Goal: Communication & Community: Answer question/provide support

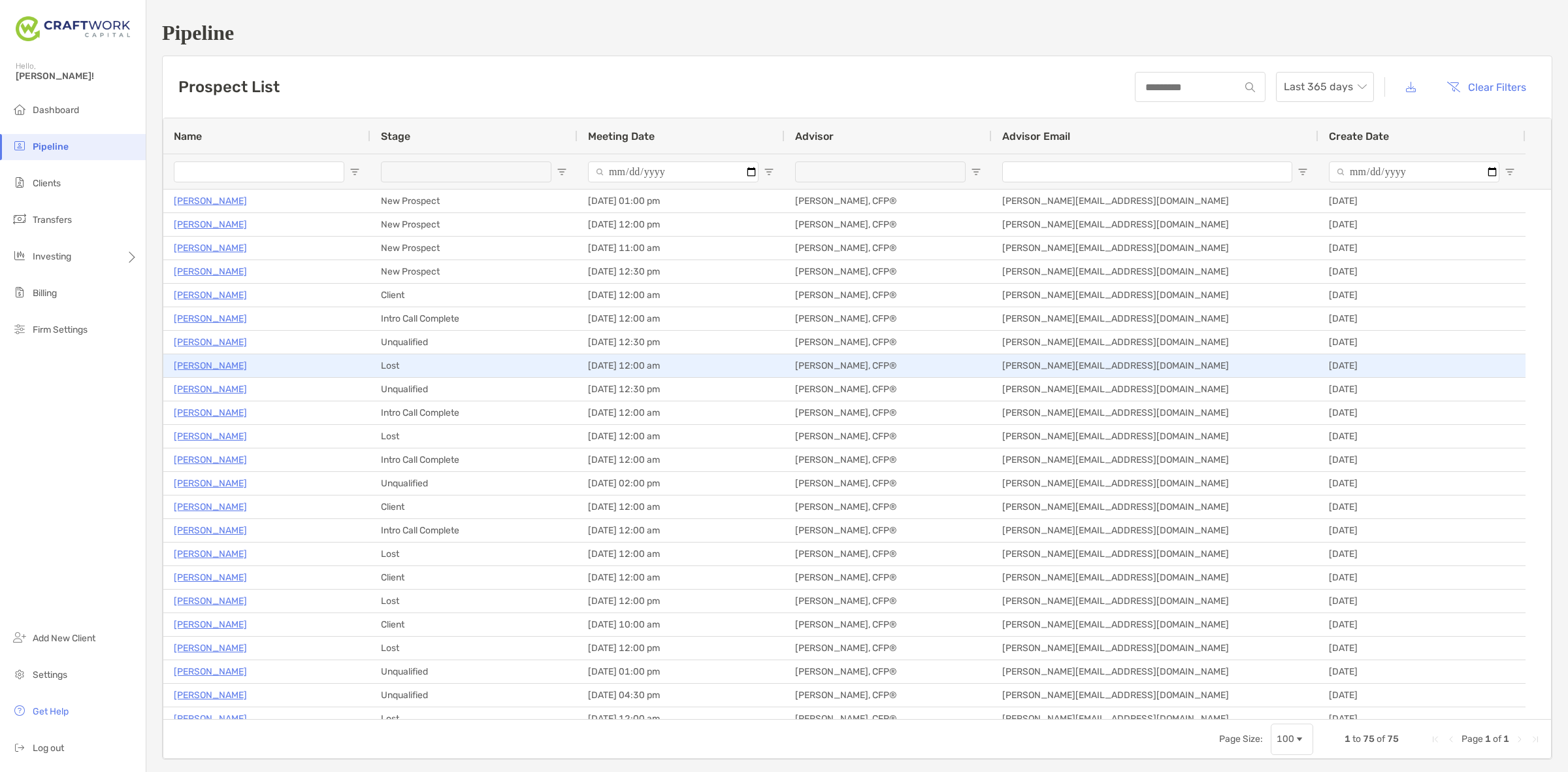
click at [200, 369] on p "Joseph Rosich" at bounding box center [210, 365] width 73 height 17
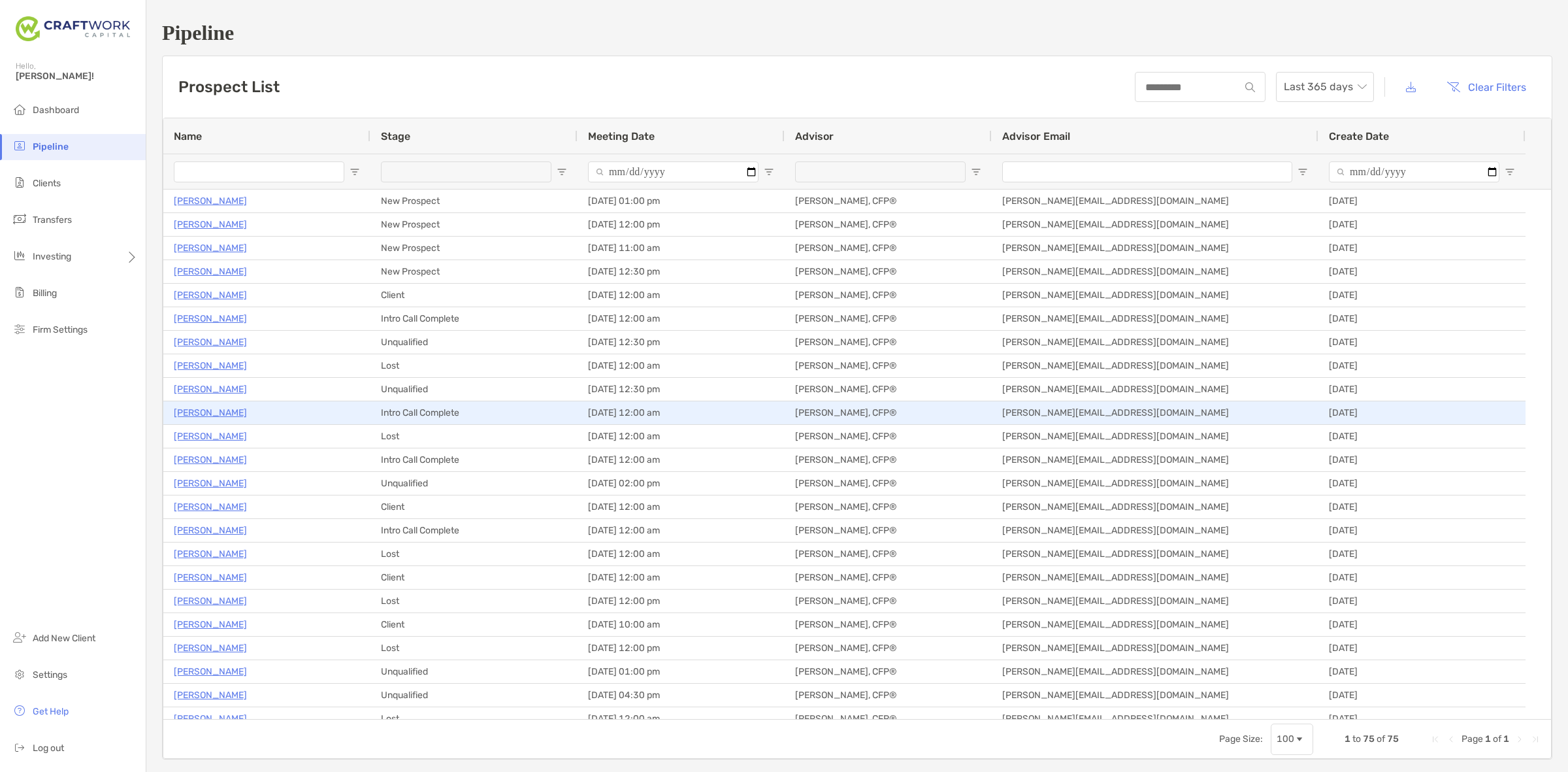
click at [213, 407] on p "[PERSON_NAME]" at bounding box center [210, 413] width 73 height 17
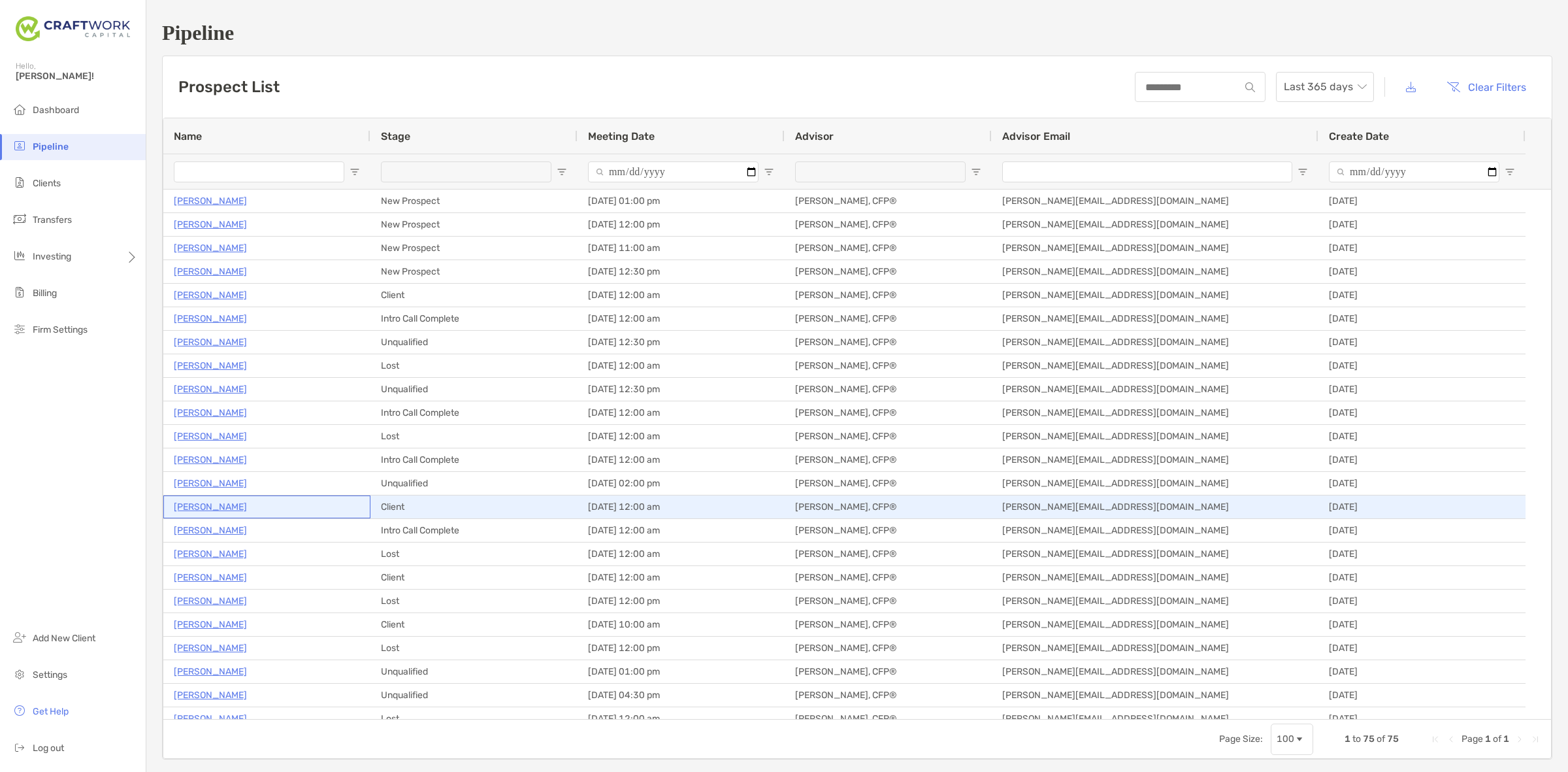
click at [217, 508] on p "[PERSON_NAME]" at bounding box center [210, 506] width 73 height 17
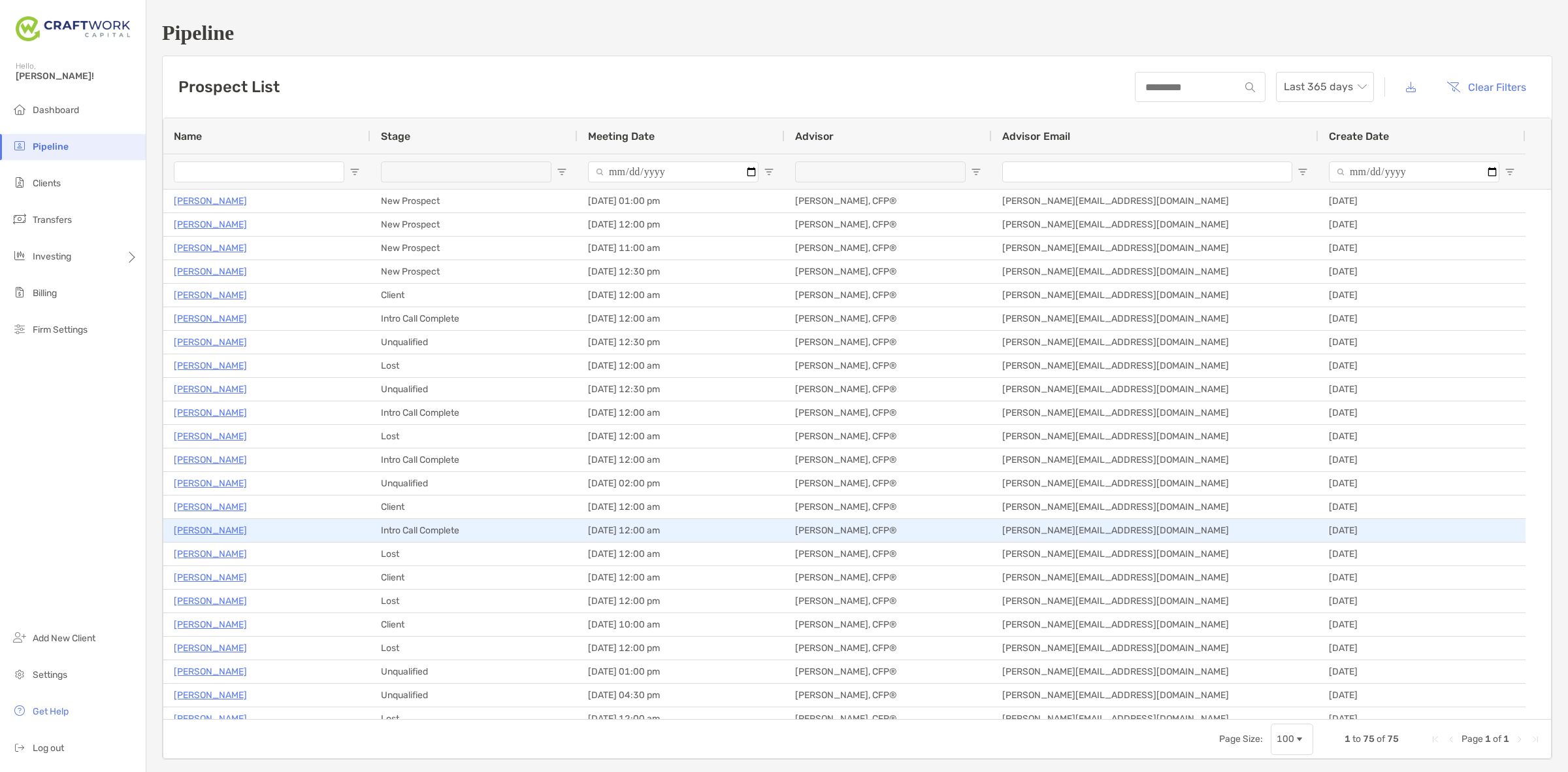
click at [227, 536] on p "Jacob Schwartzbeck" at bounding box center [210, 530] width 73 height 17
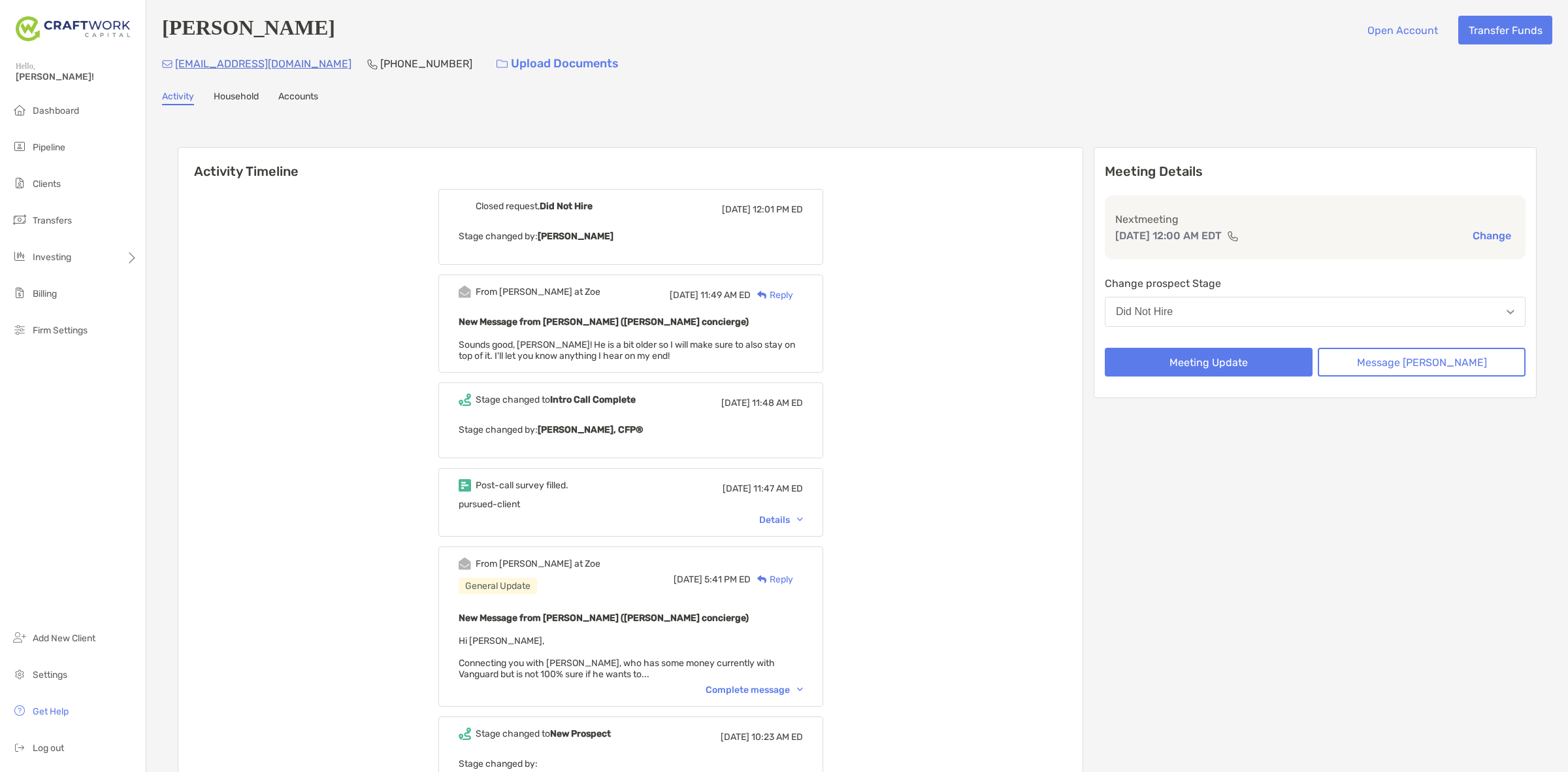
drag, startPoint x: 760, startPoint y: 354, endPoint x: 681, endPoint y: 352, distance: 79.0
click at [681, 352] on div "New Message from Brendan Connors (Zoe concierge) Sounds good, Daniel! He is a b…" at bounding box center [631, 338] width 345 height 47
drag, startPoint x: 623, startPoint y: 240, endPoint x: 584, endPoint y: 235, distance: 39.3
click at [621, 237] on p "Stage changed by: Zoe Admin" at bounding box center [631, 236] width 345 height 17
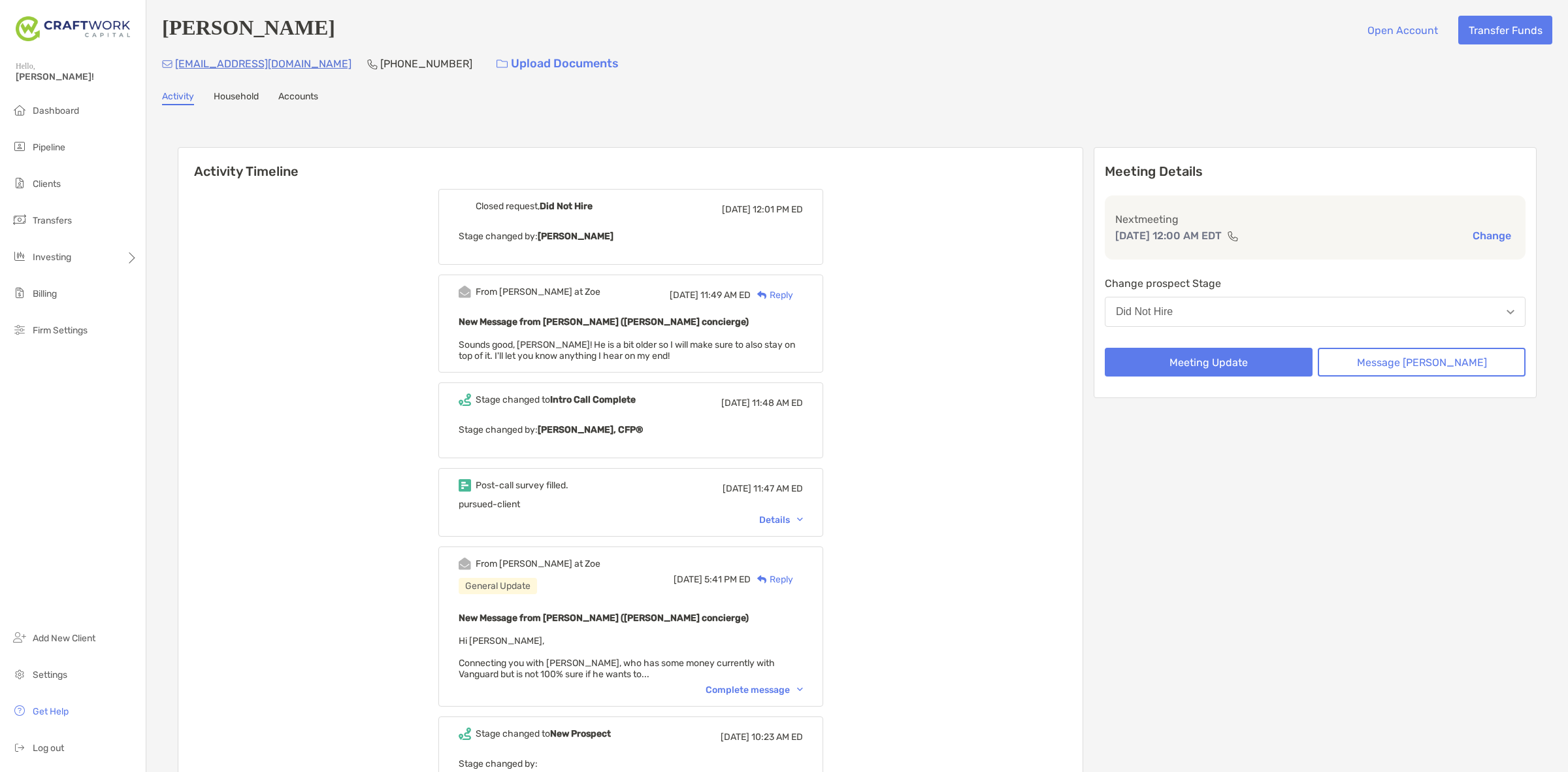
drag, startPoint x: 584, startPoint y: 235, endPoint x: 681, endPoint y: 243, distance: 97.3
click at [681, 243] on p "Stage changed by: Zoe Admin" at bounding box center [631, 236] width 345 height 17
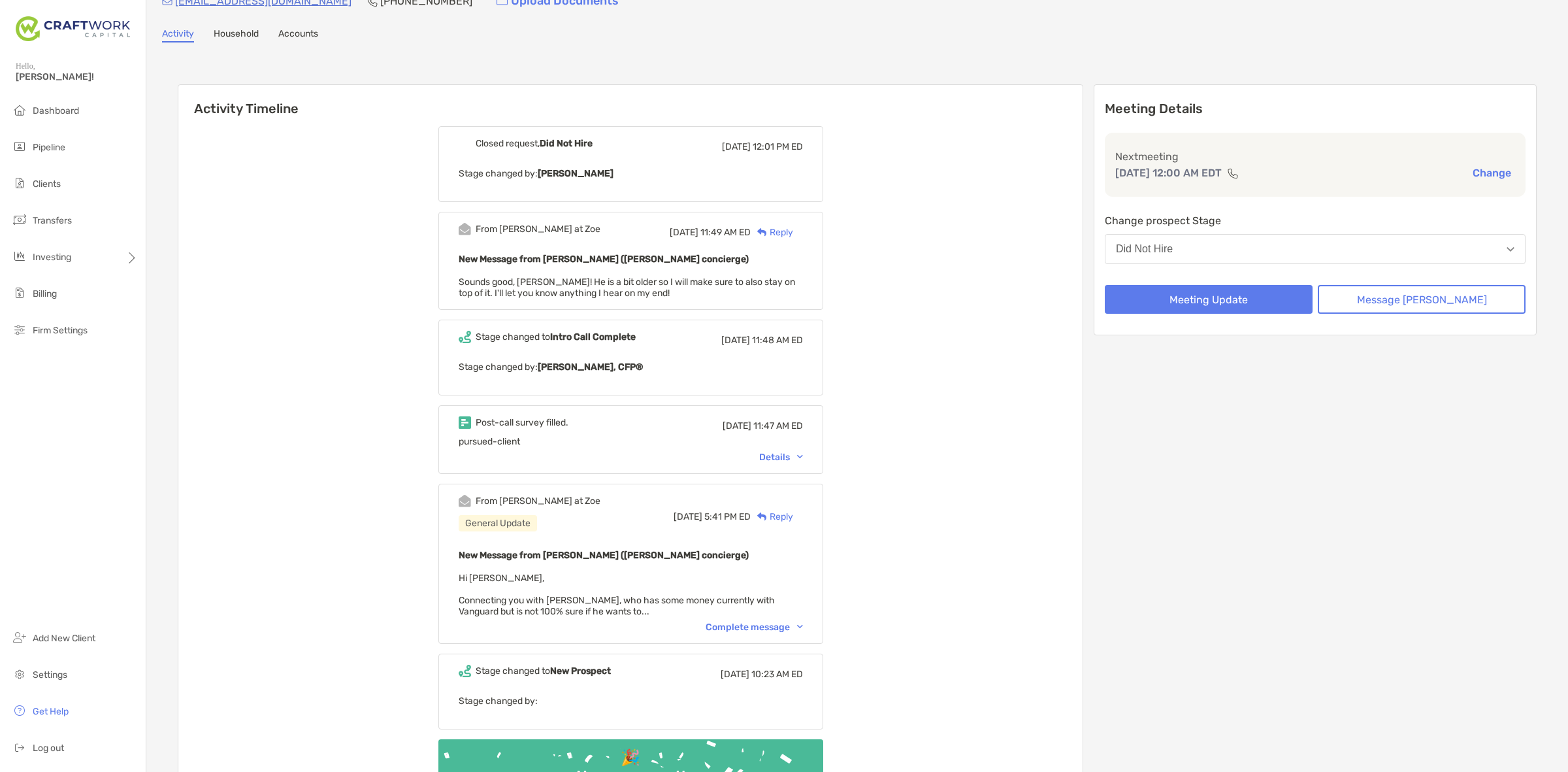
scroll to position [82, 0]
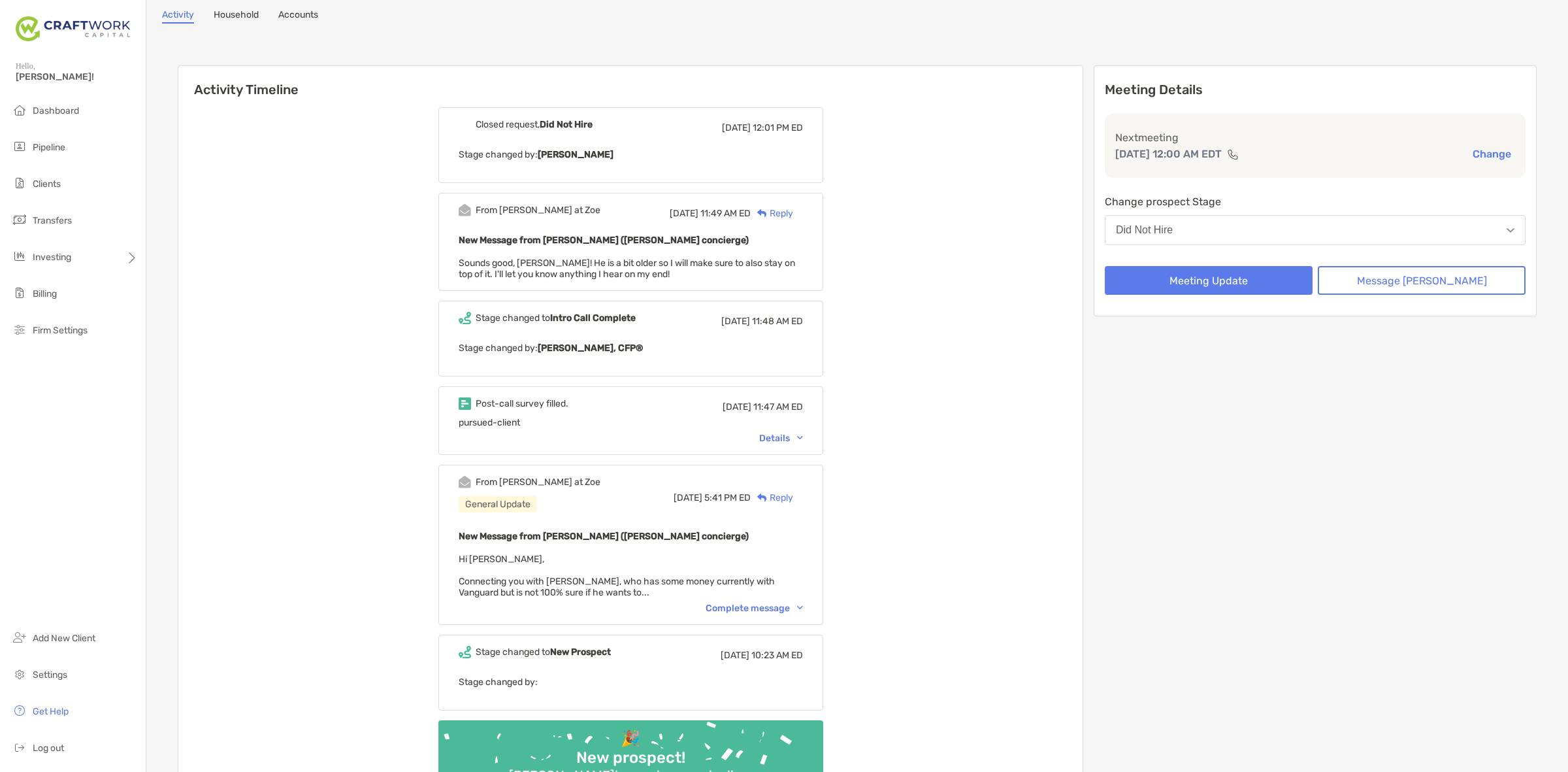
click at [793, 433] on div "Details" at bounding box center [781, 437] width 43 height 11
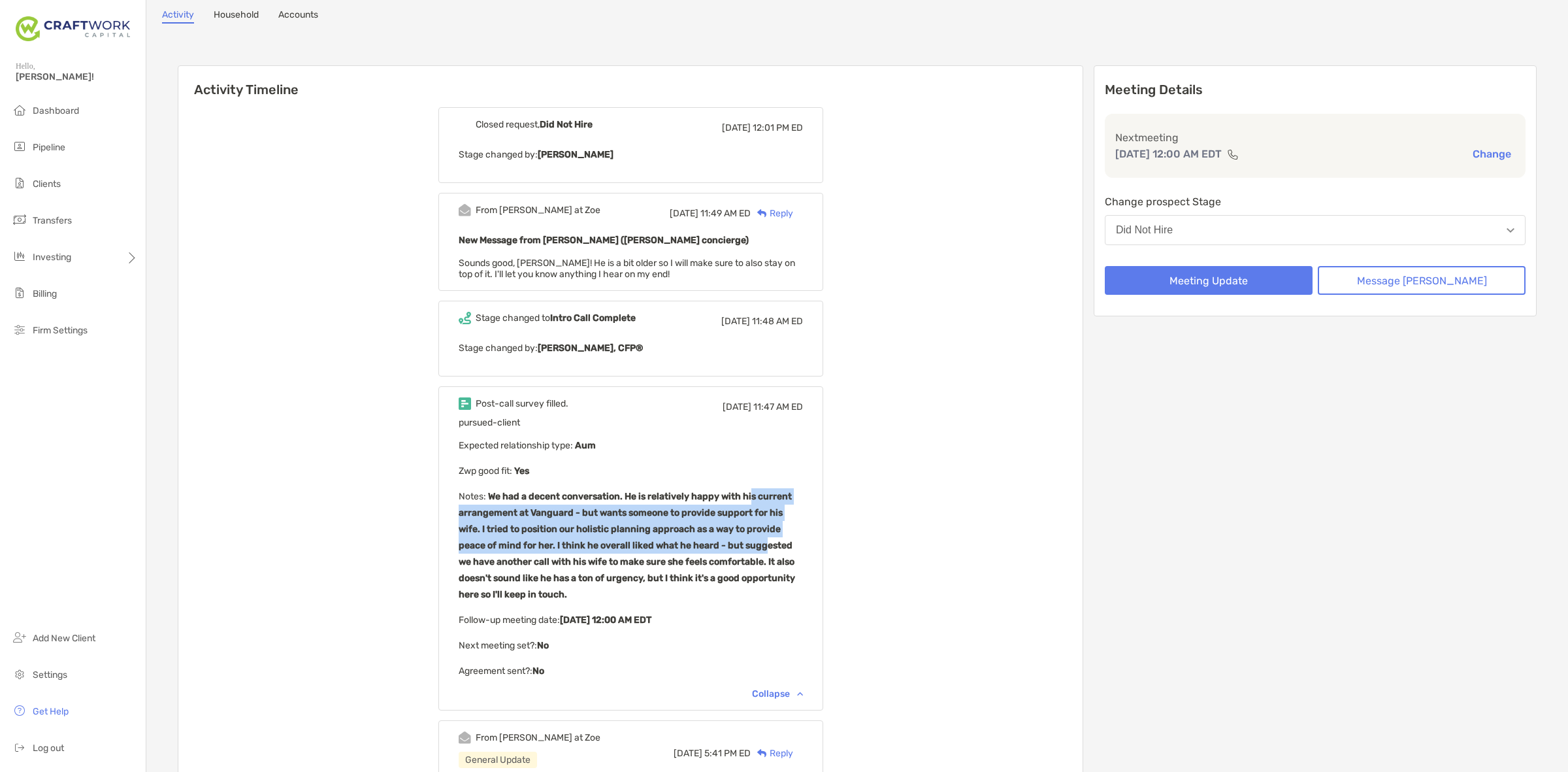
drag, startPoint x: 765, startPoint y: 485, endPoint x: 778, endPoint y: 556, distance: 72.2
click at [778, 554] on div "pursued-client Expected relationship type : Aum Zwp good fit : Yes Notes : We h…" at bounding box center [631, 547] width 345 height 262
click at [778, 556] on b "We had a decent conversation. He is relatively happy with his current arrangeme…" at bounding box center [627, 545] width 337 height 110
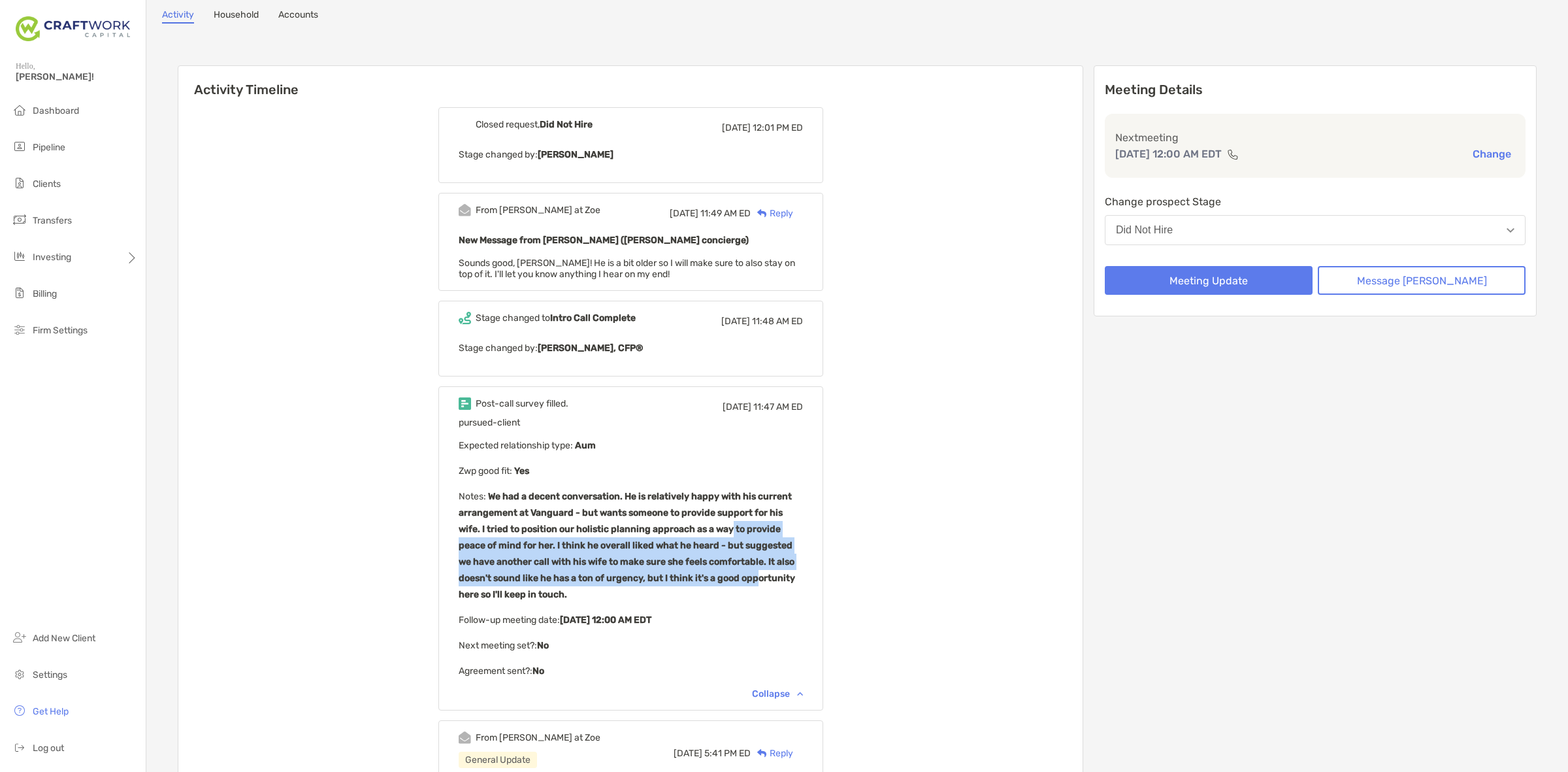
drag, startPoint x: 775, startPoint y: 573, endPoint x: 740, endPoint y: 501, distance: 80.1
click at [741, 505] on b "We had a decent conversation. He is relatively happy with his current arrangeme…" at bounding box center [627, 545] width 337 height 110
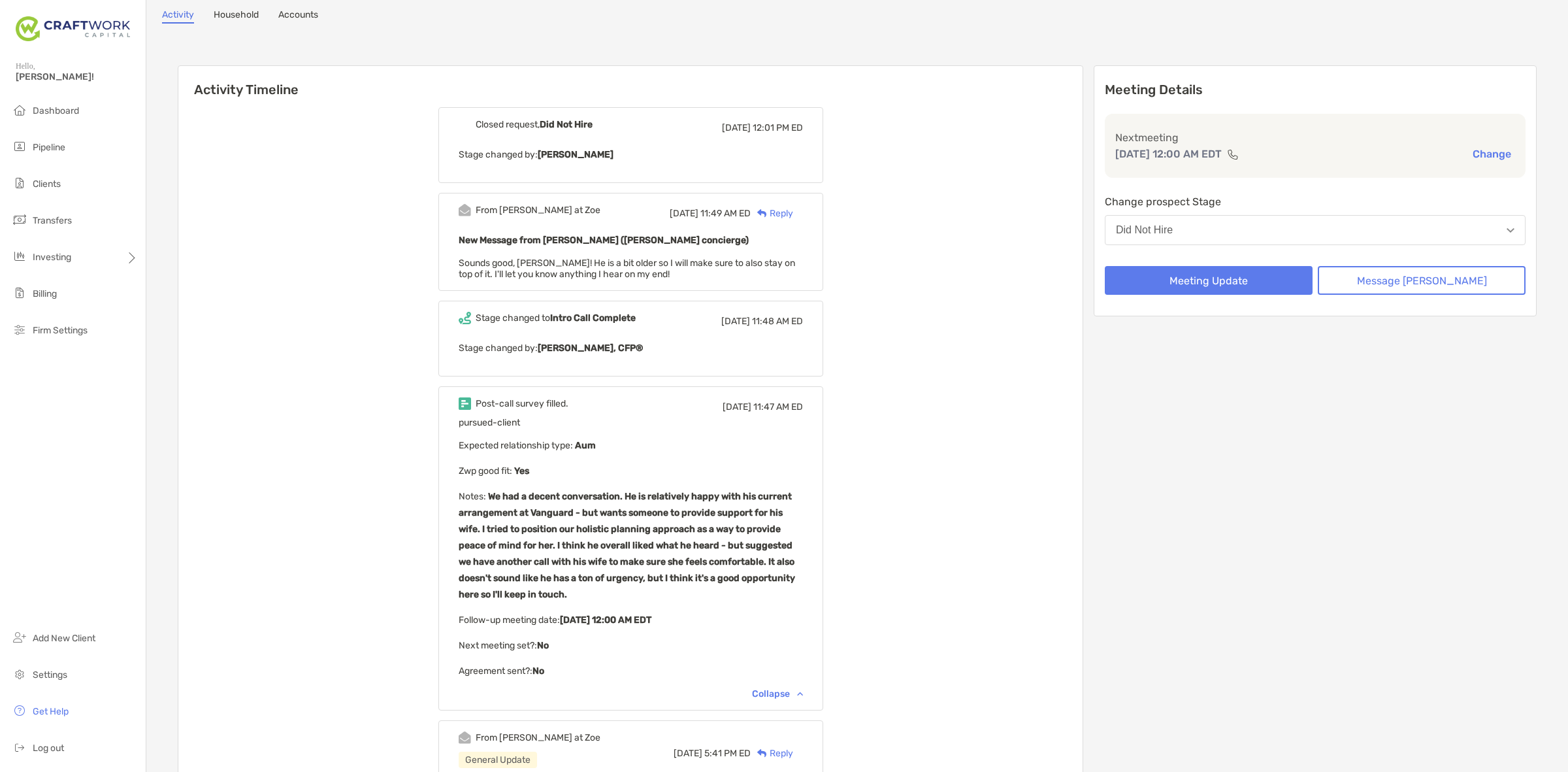
click at [740, 501] on p "Notes : We had a decent conversation. He is relatively happy with his current a…" at bounding box center [631, 545] width 345 height 115
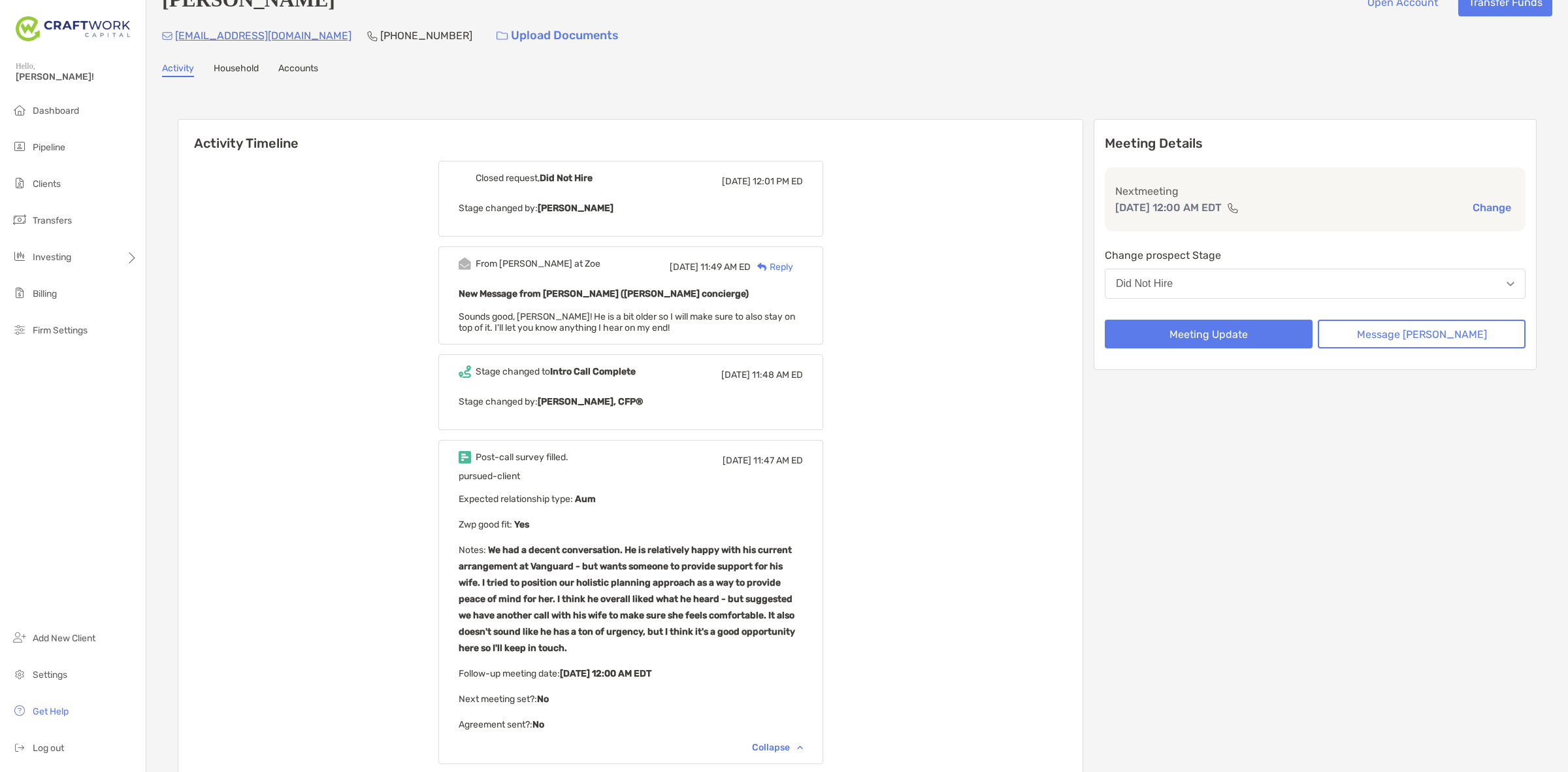
scroll to position [0, 0]
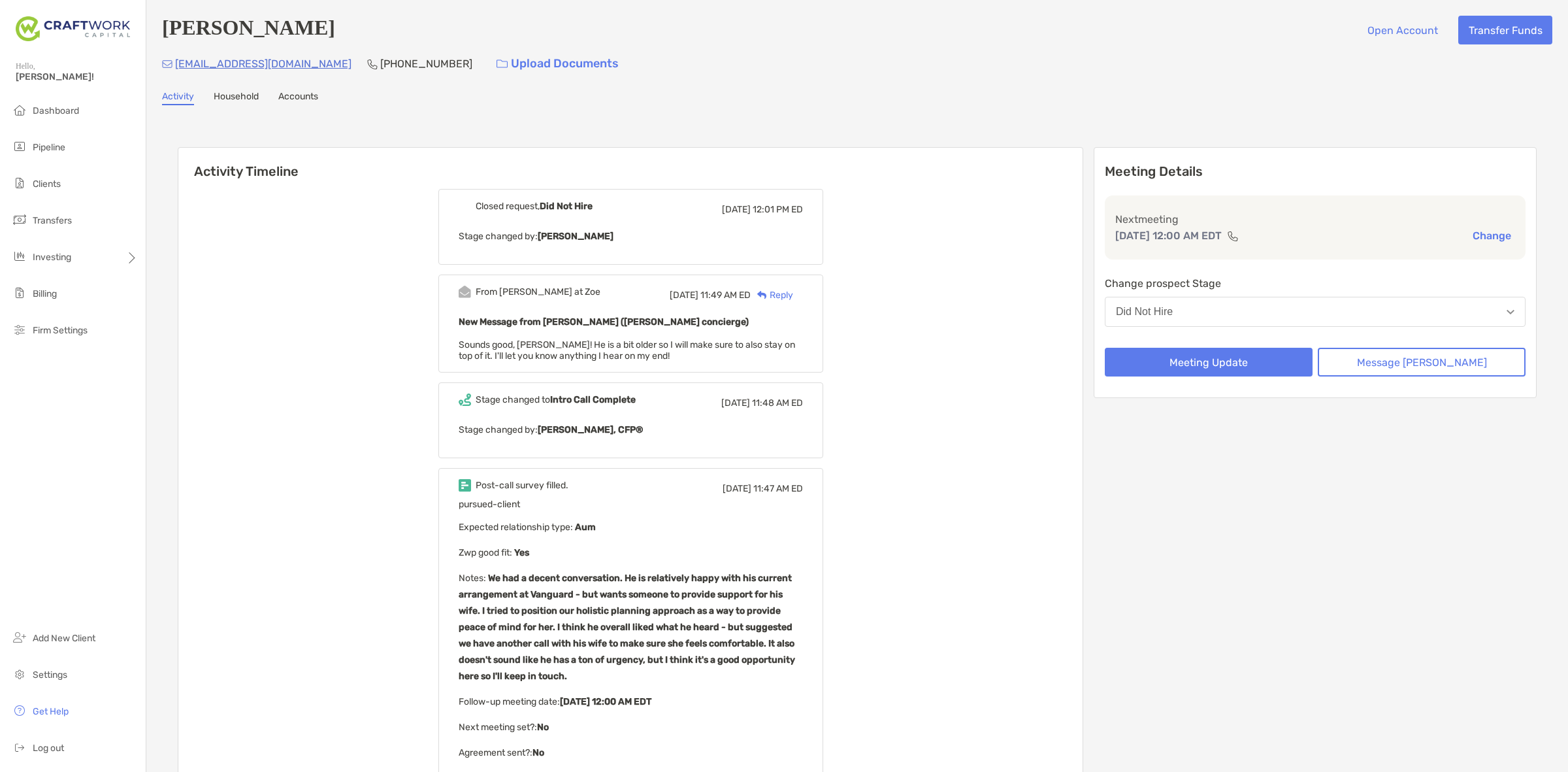
click at [793, 292] on div "Reply" at bounding box center [771, 295] width 42 height 14
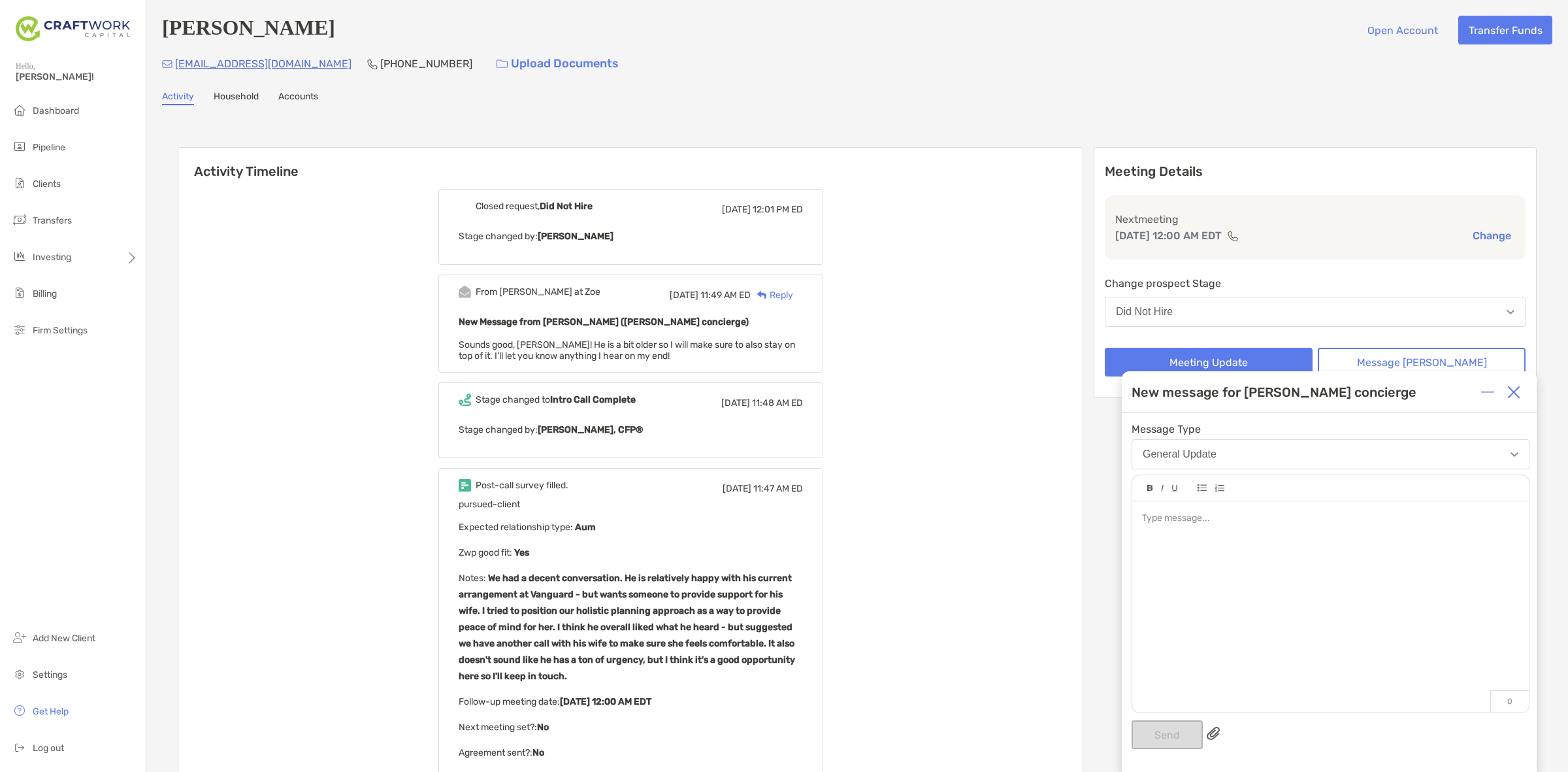
drag, startPoint x: 1413, startPoint y: 575, endPoint x: 1394, endPoint y: 566, distance: 21.0
click at [1406, 572] on div at bounding box center [1331, 600] width 397 height 198
click at [1160, 742] on button "Send" at bounding box center [1167, 733] width 71 height 29
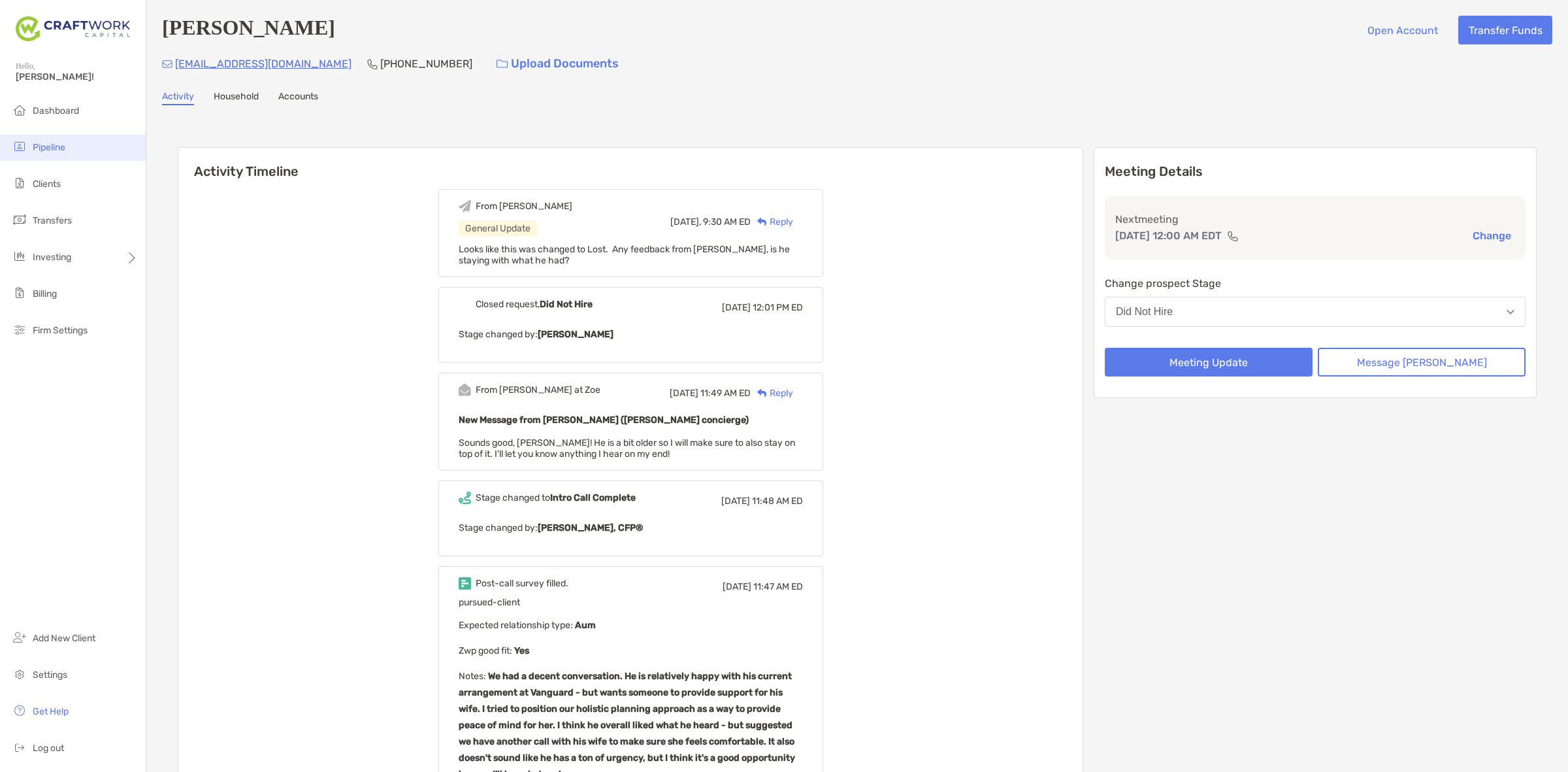
click at [59, 144] on span "Pipeline" at bounding box center [48, 147] width 33 height 11
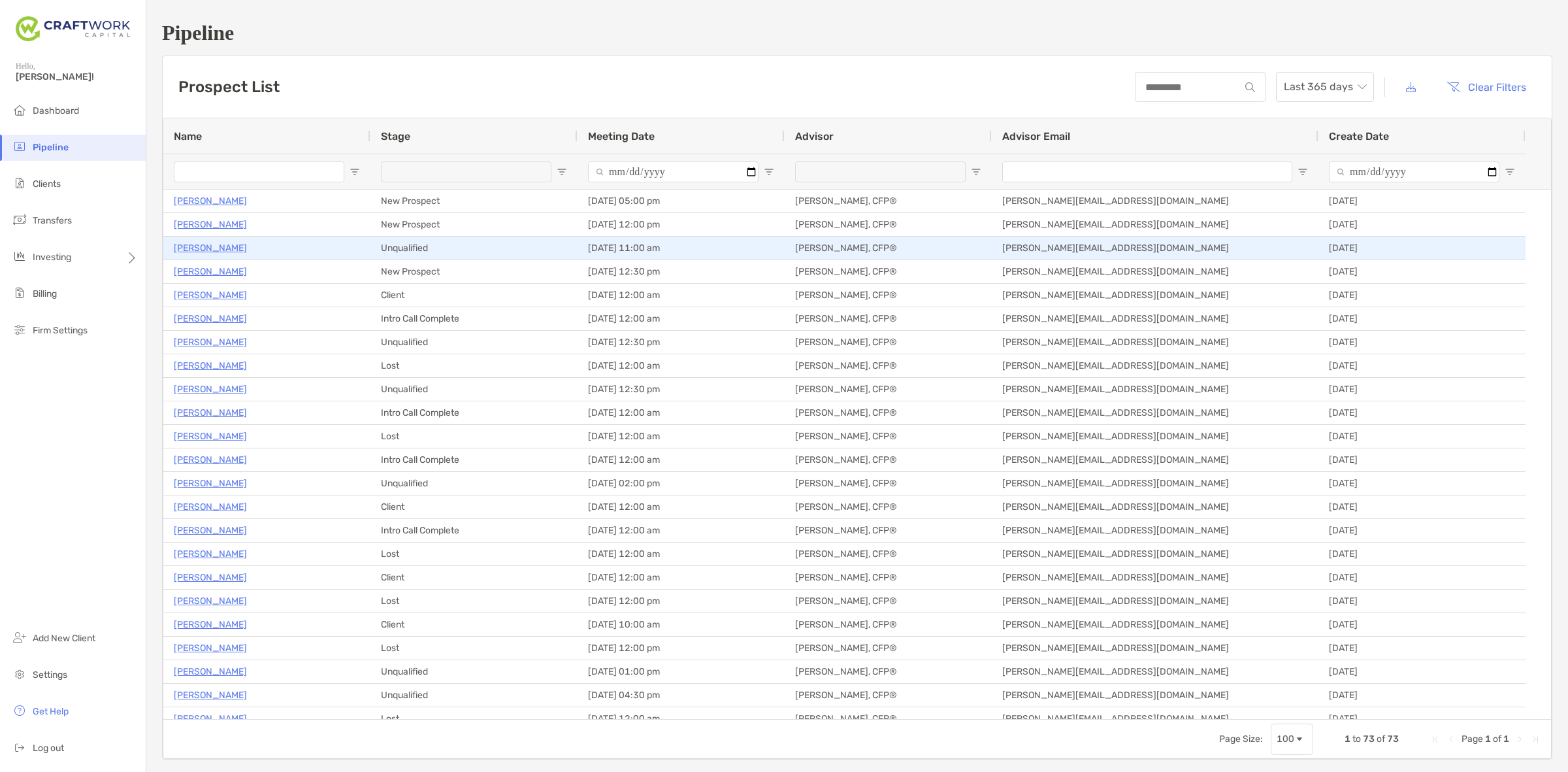
click at [211, 247] on p "Matthew Smyth" at bounding box center [210, 248] width 73 height 17
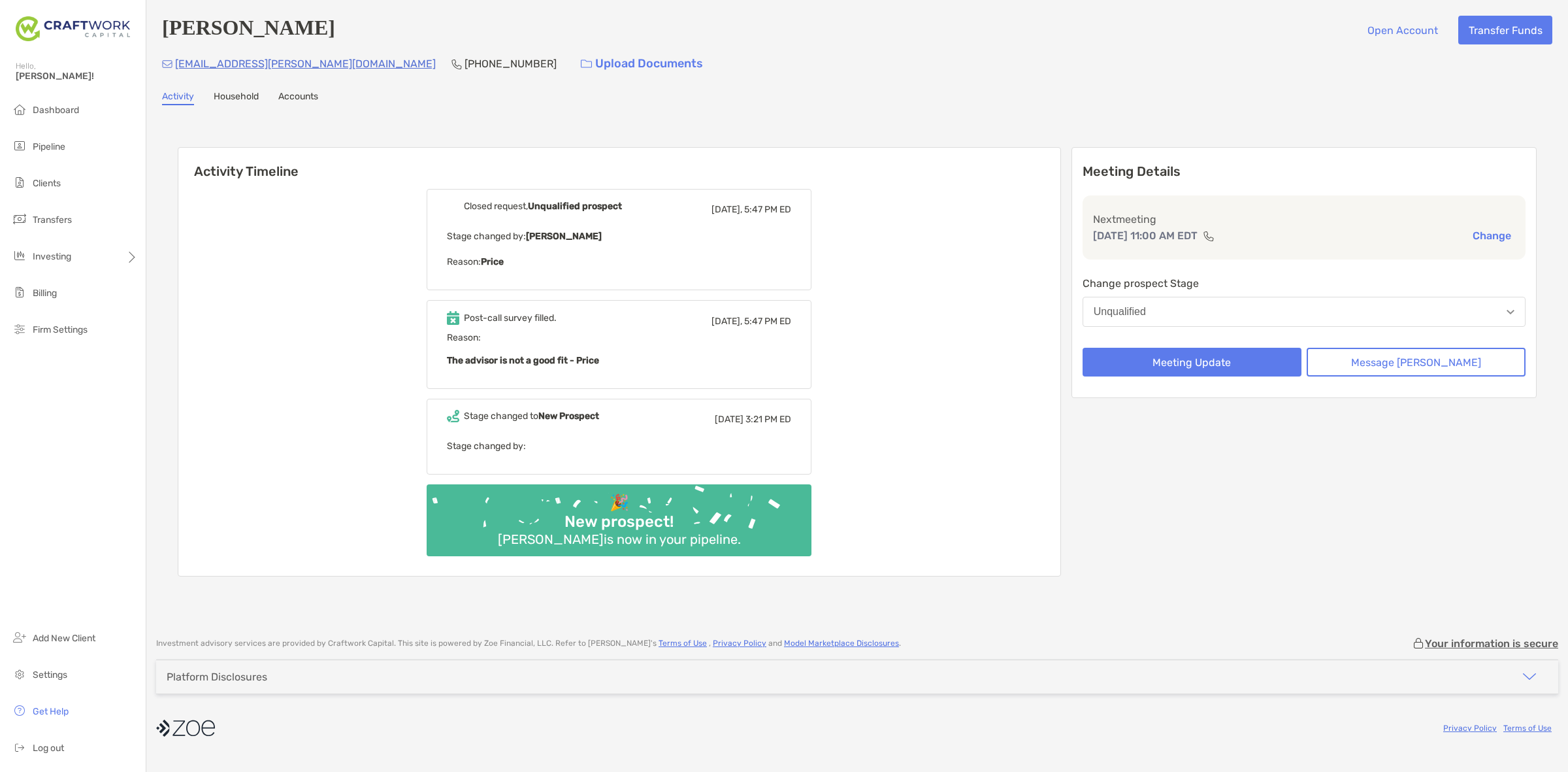
drag, startPoint x: 718, startPoint y: 354, endPoint x: 642, endPoint y: 368, distance: 77.3
click at [642, 368] on div "Post-call survey filled. Yesterday, 5:47 PM ED Reason: The advisor is not a goo…" at bounding box center [619, 345] width 385 height 89
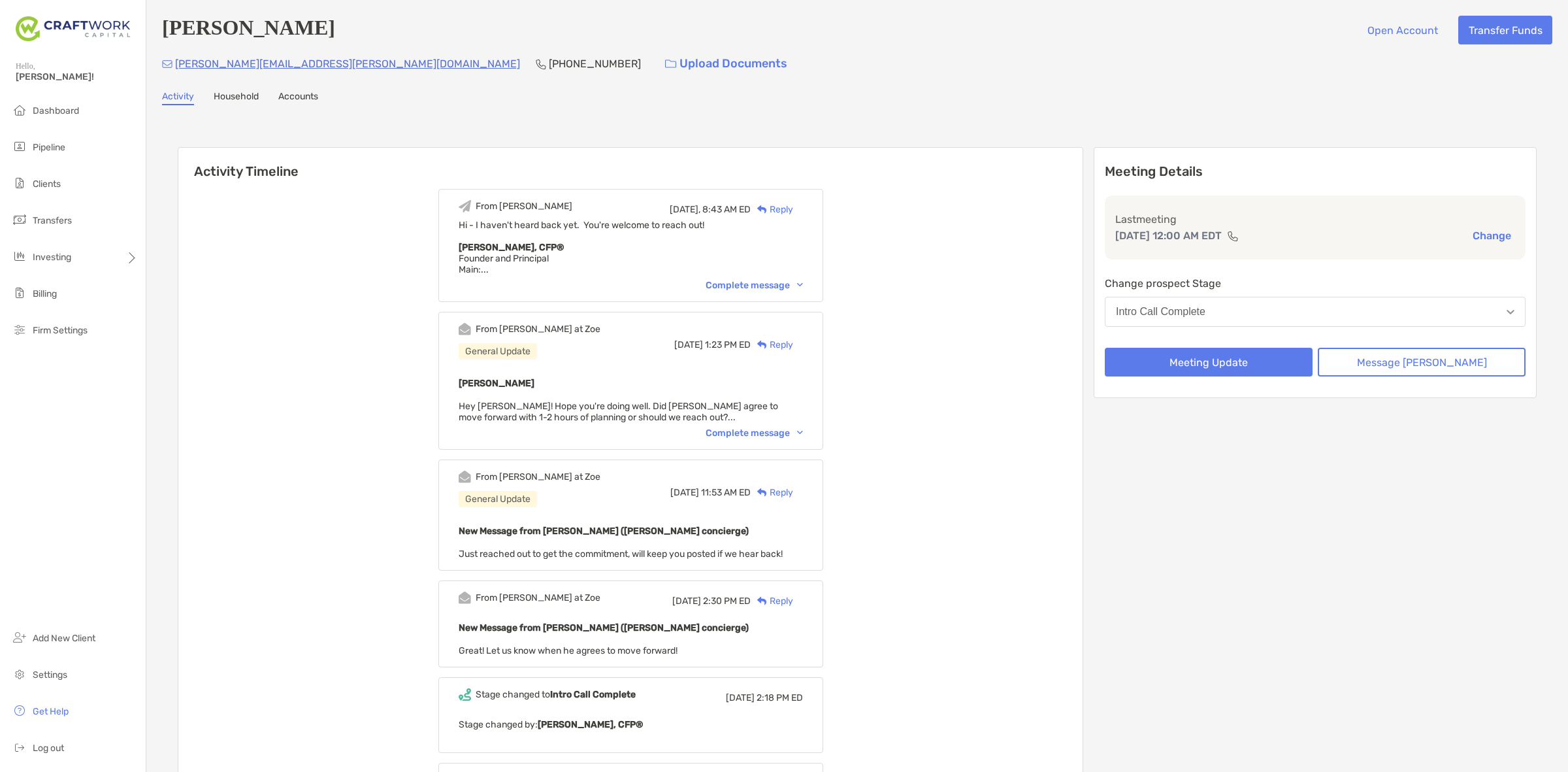
click at [793, 206] on div "Reply" at bounding box center [771, 209] width 42 height 14
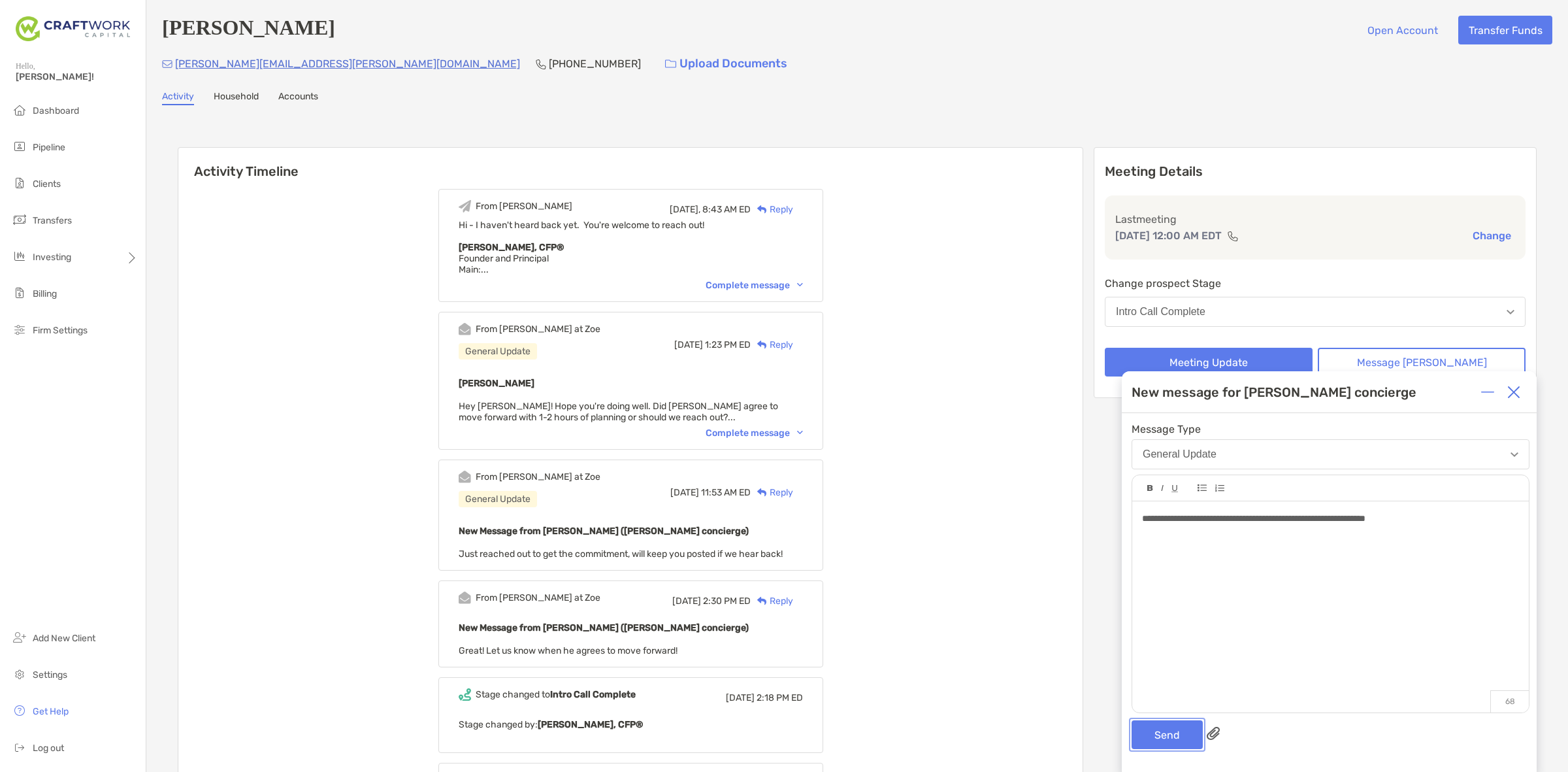
click at [1168, 723] on button "Send" at bounding box center [1167, 733] width 71 height 29
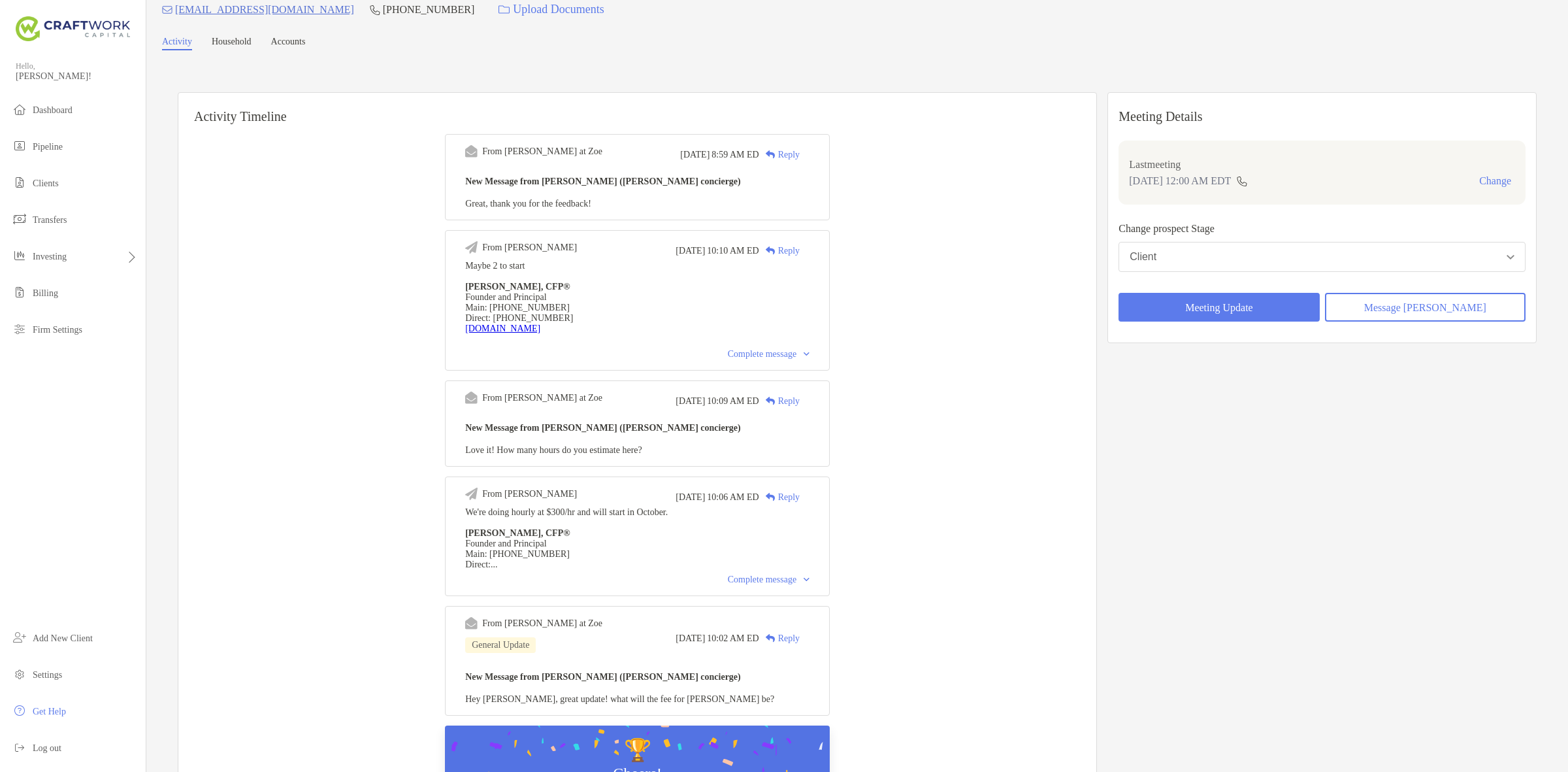
scroll to position [82, 0]
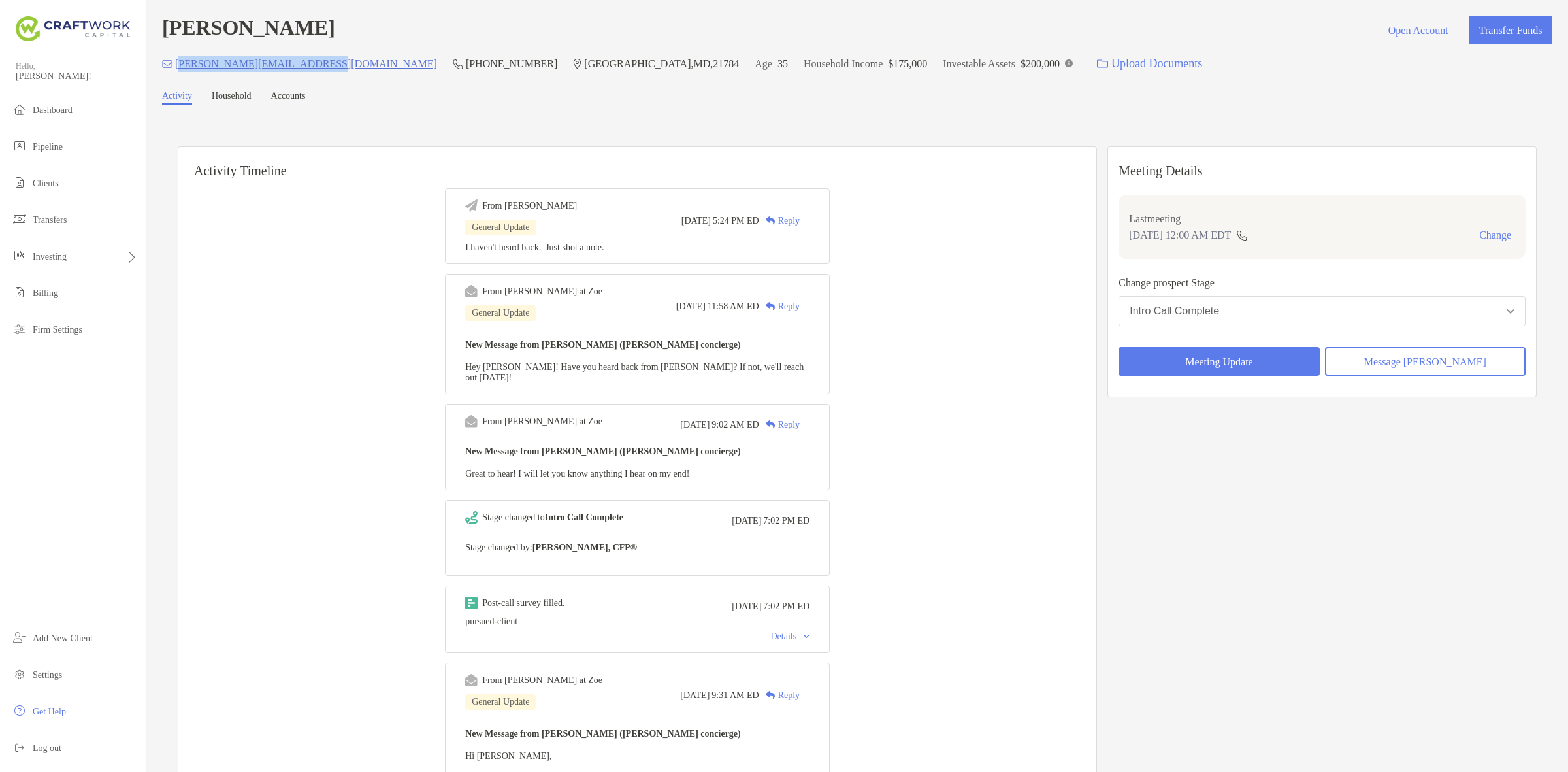
click at [183, 80] on div "[PERSON_NAME] Open Account Transfer Funds [PERSON_NAME][EMAIL_ADDRESS][DOMAIN_N…" at bounding box center [857, 527] width 1422 height 1054
